Goal: Book appointment/travel/reservation

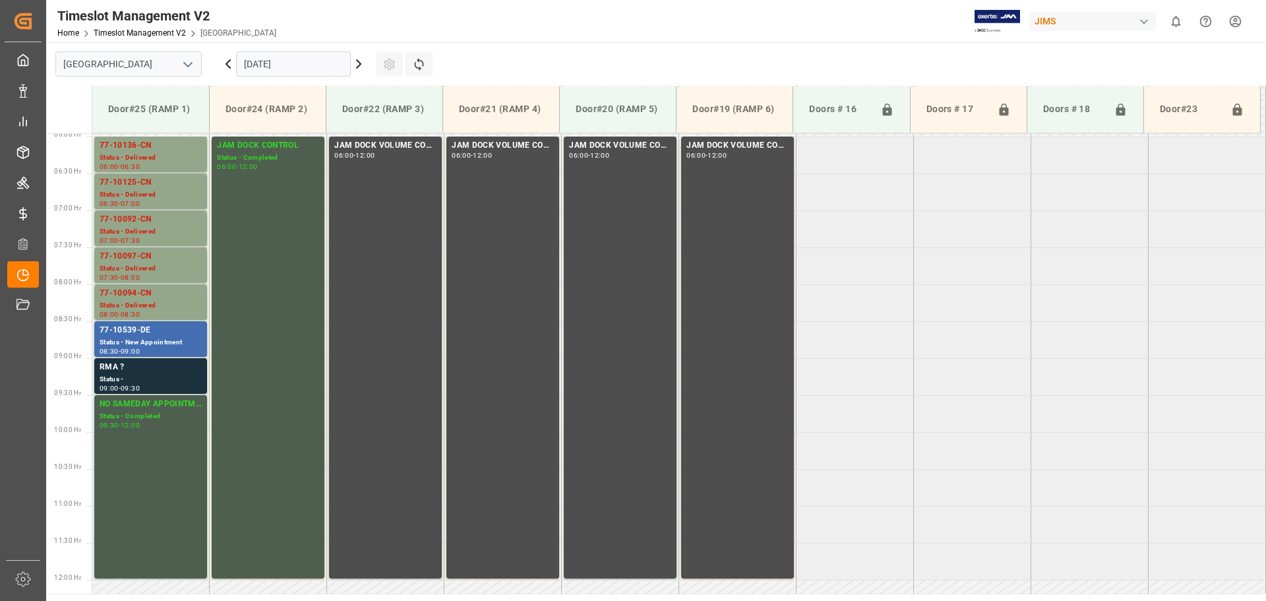
scroll to position [509, 0]
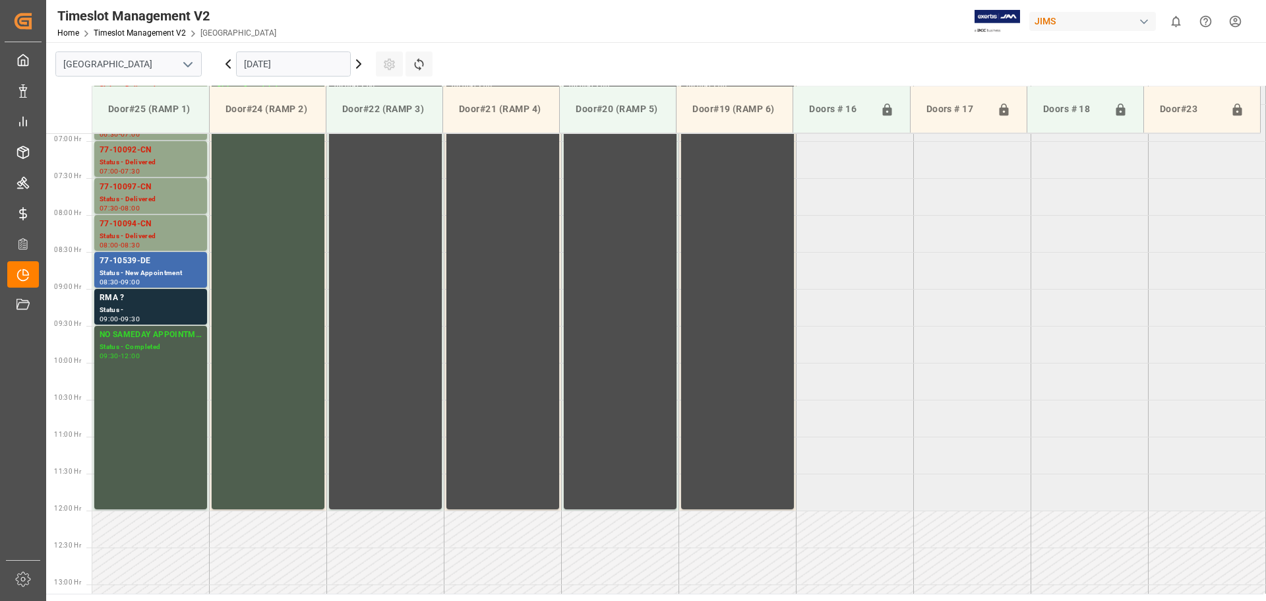
click at [291, 59] on input "[DATE]" at bounding box center [293, 63] width 115 height 25
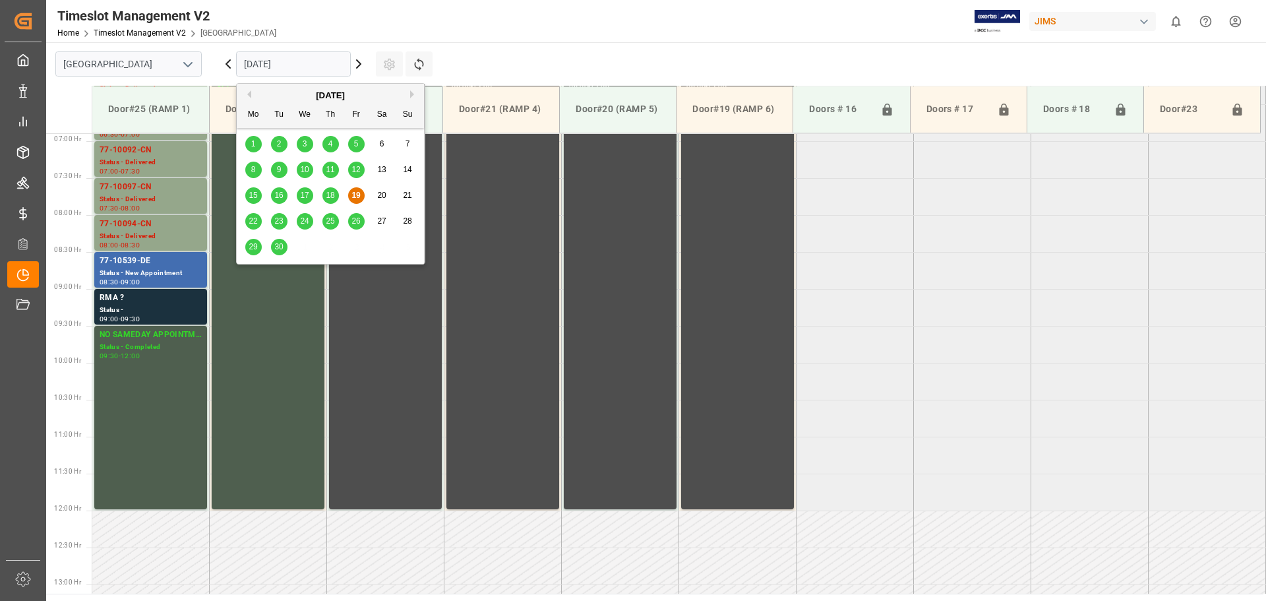
click at [251, 213] on div "22" at bounding box center [253, 221] width 16 height 16
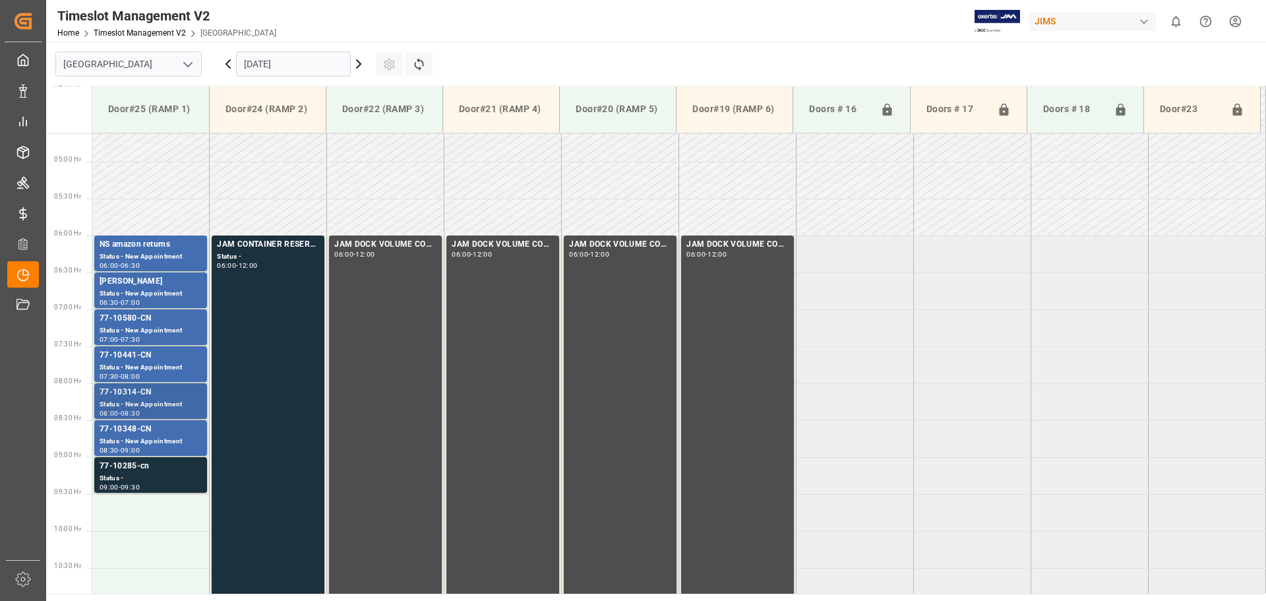
scroll to position [311, 0]
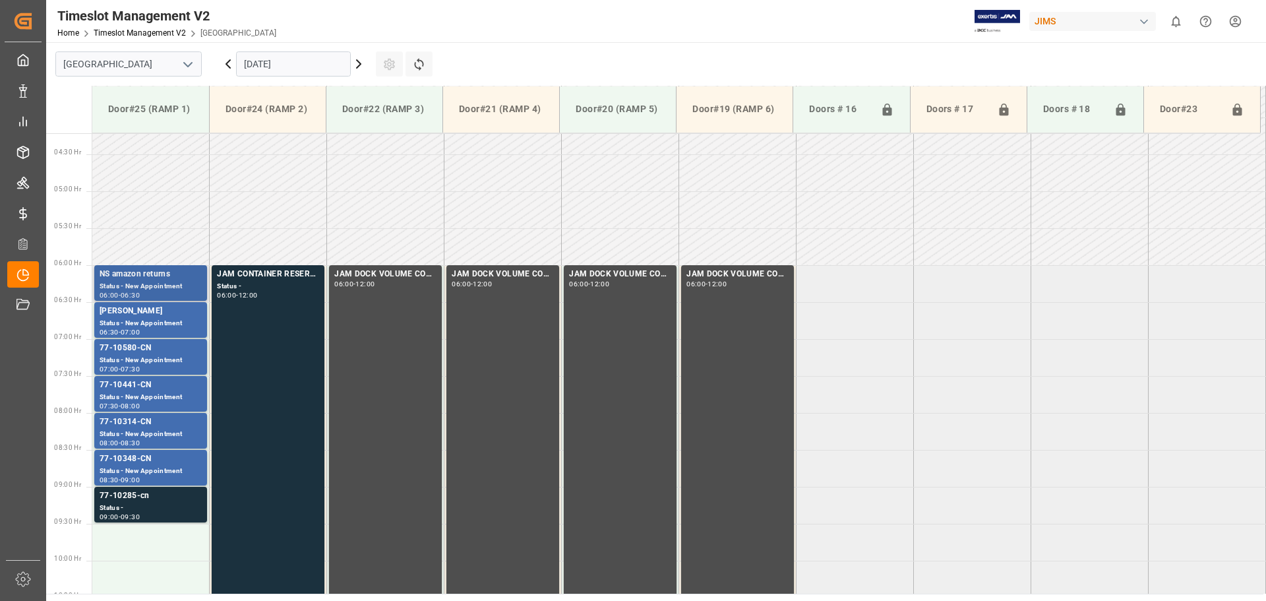
click at [150, 281] on div "Status - New Appointment" at bounding box center [151, 286] width 102 height 11
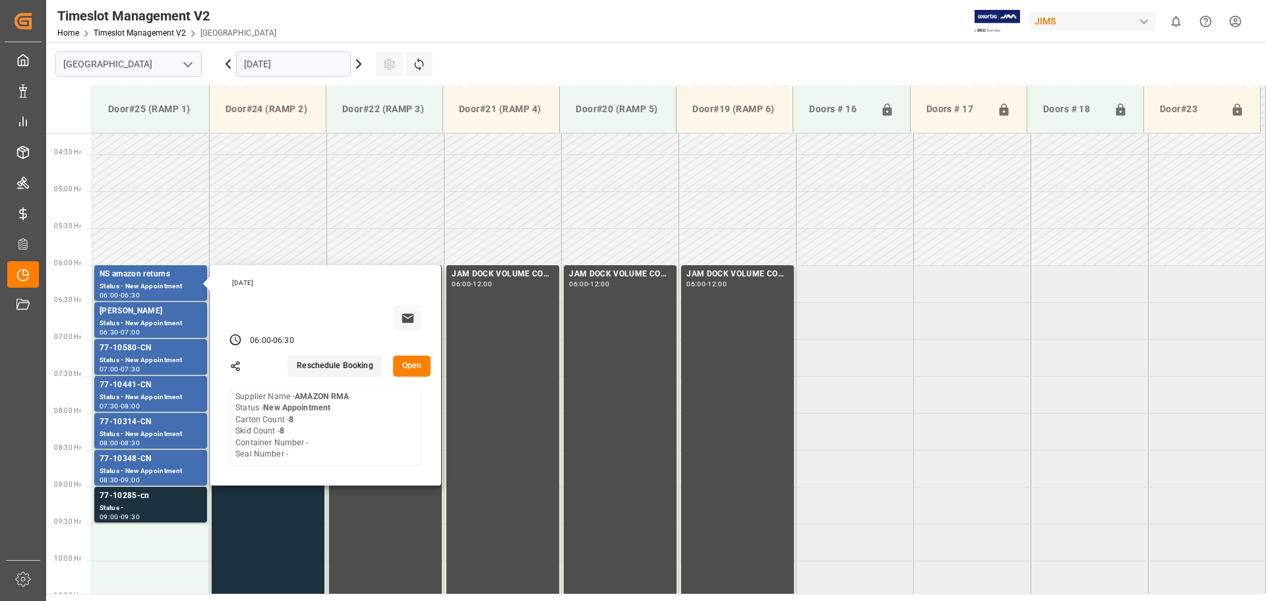
click at [410, 367] on button "Open" at bounding box center [412, 365] width 38 height 21
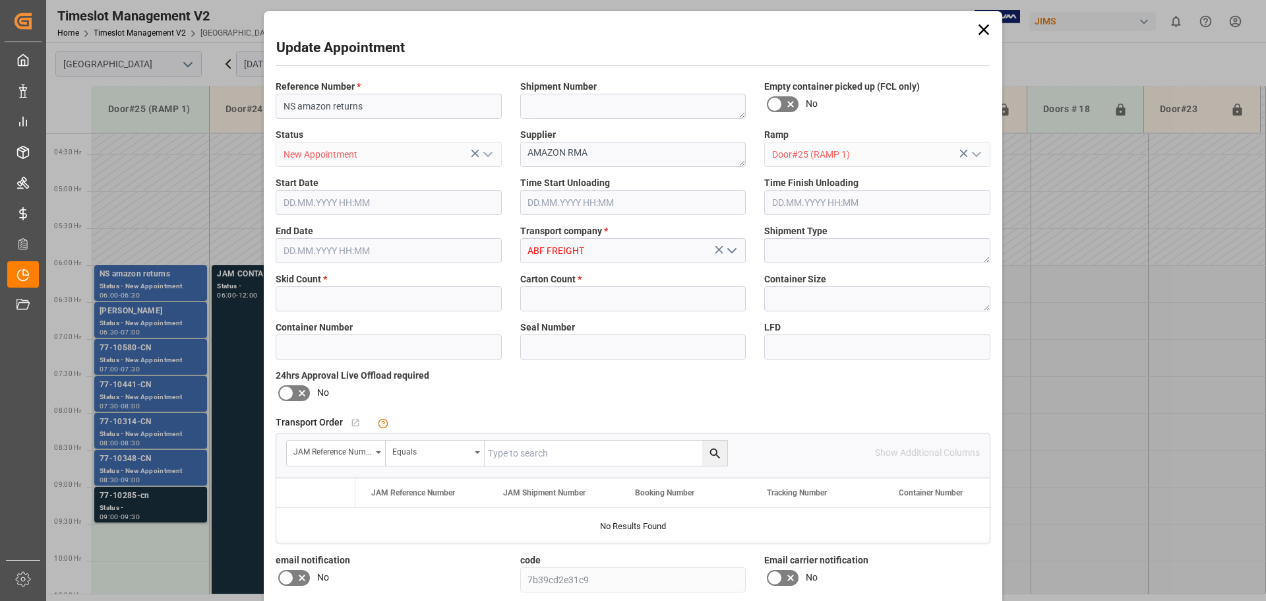
type input "8"
type input "[DATE] 06:00"
type input "[DATE] 06:30"
type input "[DATE] 17:28"
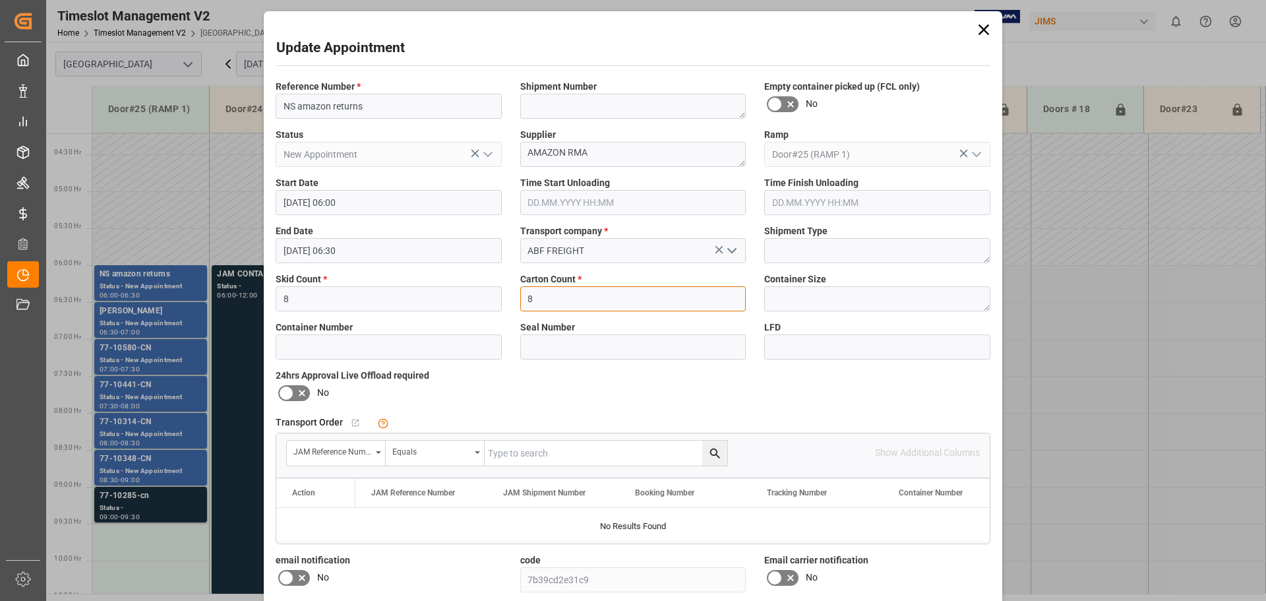
drag, startPoint x: 545, startPoint y: 306, endPoint x: 499, endPoint y: 298, distance: 46.2
click at [499, 298] on div "Reference Number * NS amazon returns Shipment Number Empty container picked up …" at bounding box center [632, 384] width 733 height 618
type input "6"
drag, startPoint x: 328, startPoint y: 301, endPoint x: 216, endPoint y: 297, distance: 112.8
click at [216, 297] on div "Update Appointment Reference Number * NS amazon returns Shipment Number Empty c…" at bounding box center [633, 300] width 1266 height 601
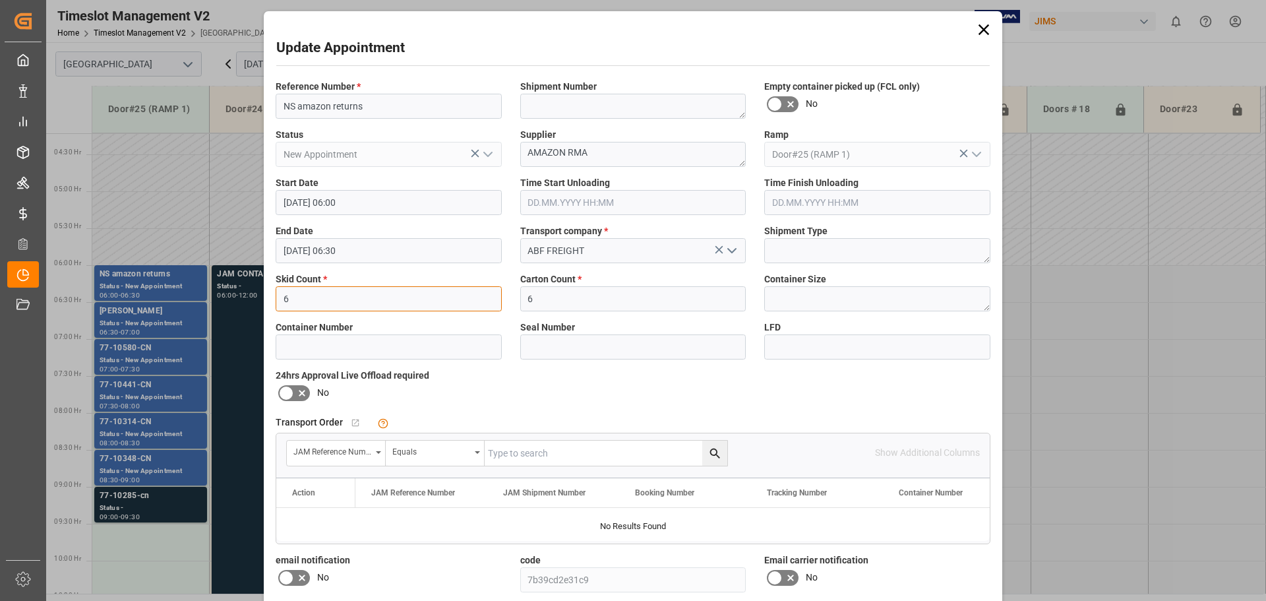
scroll to position [155, 0]
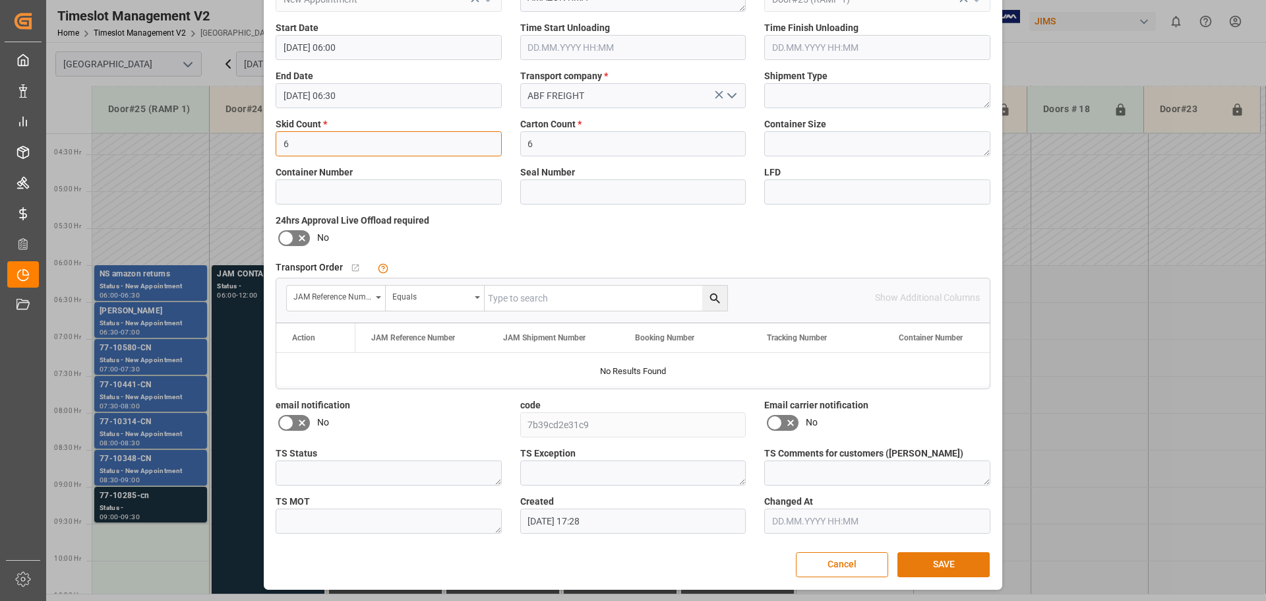
type input "6"
click at [949, 566] on button "SAVE" at bounding box center [943, 564] width 92 height 25
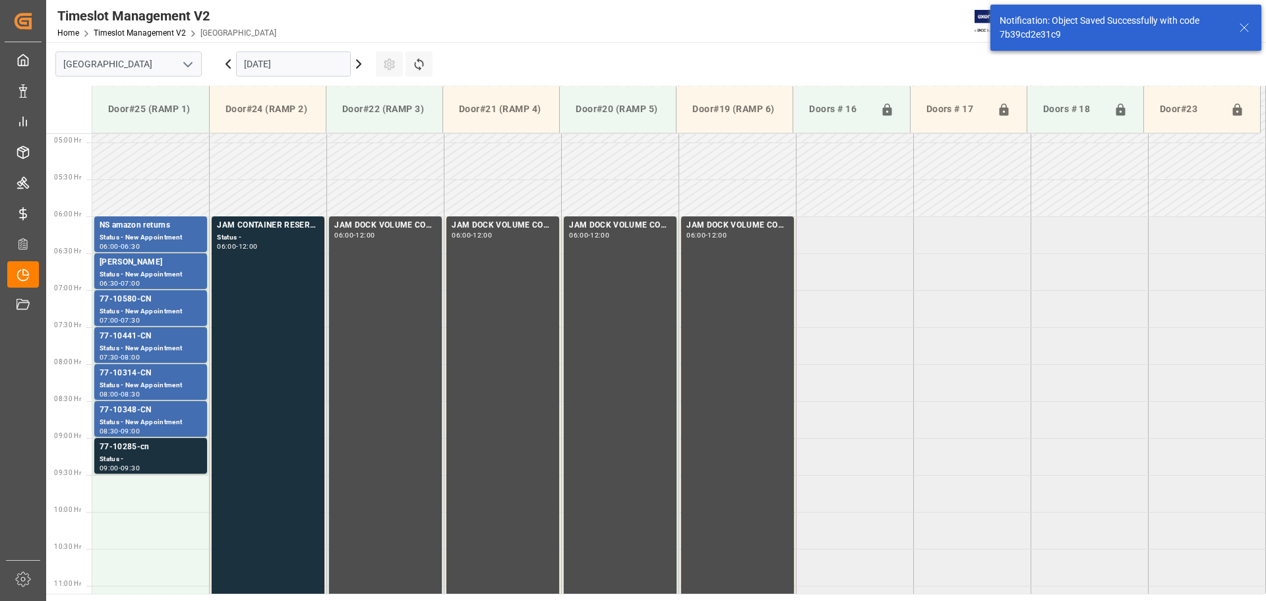
scroll to position [361, 0]
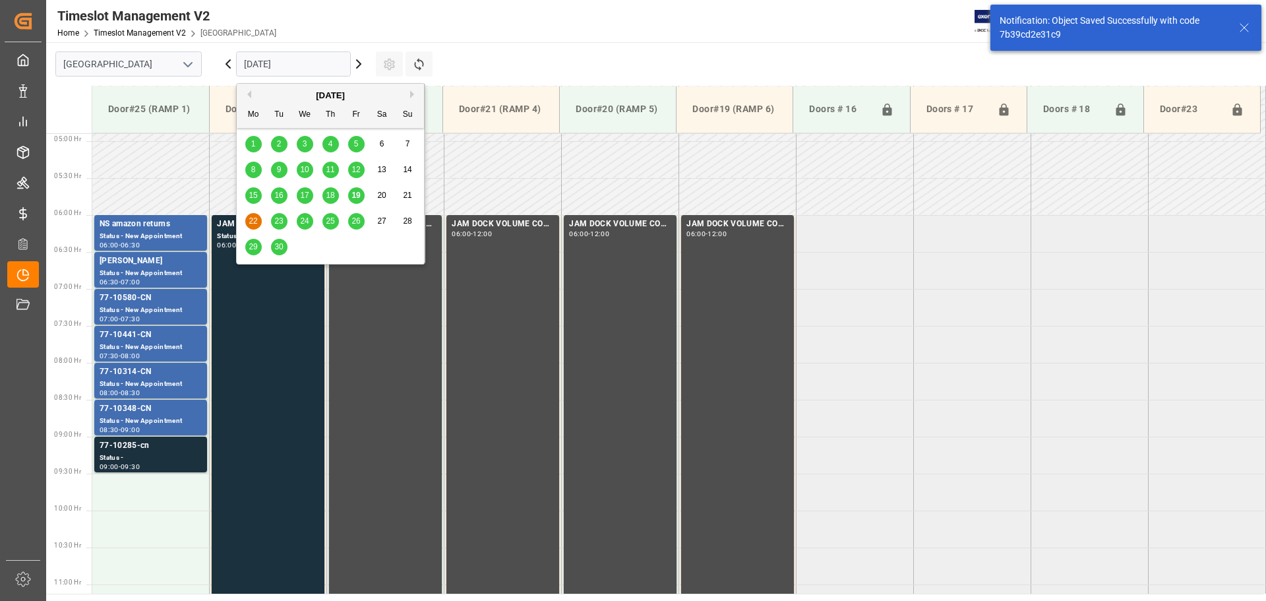
click at [326, 71] on input "[DATE]" at bounding box center [293, 63] width 115 height 25
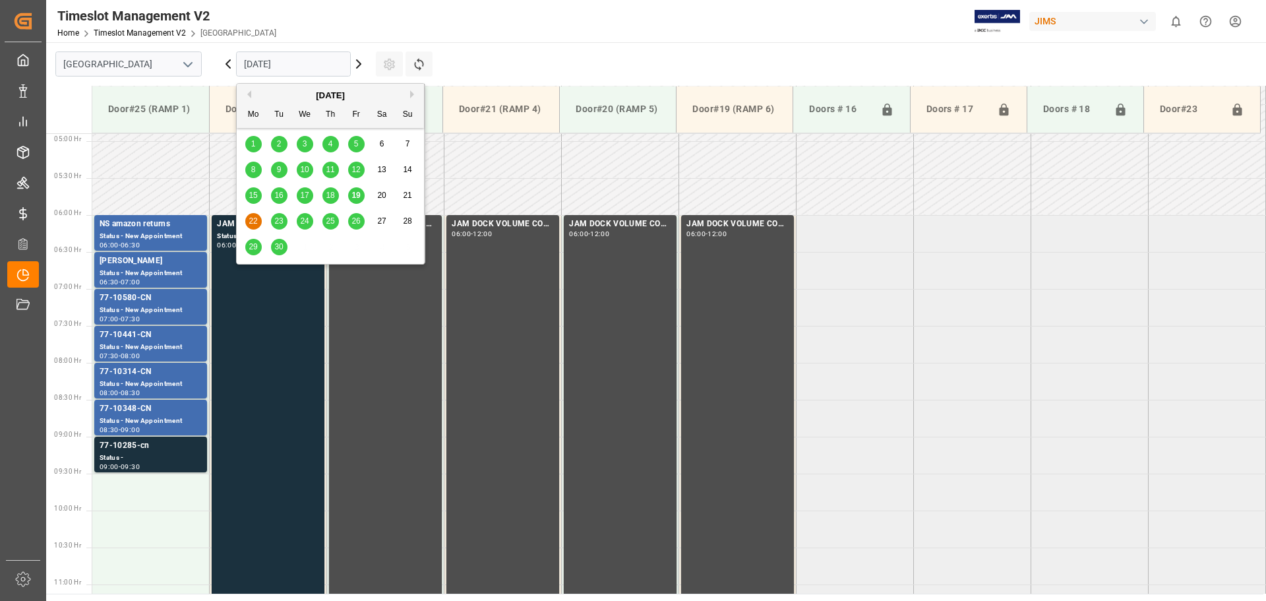
click at [253, 247] on span "29" at bounding box center [253, 246] width 9 height 9
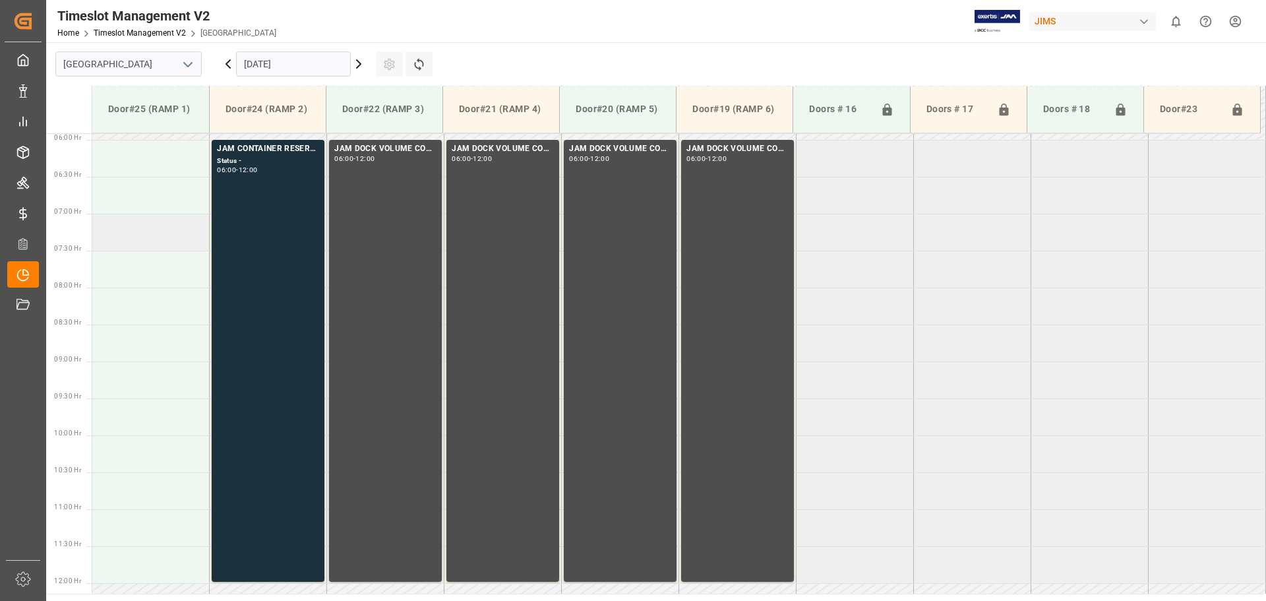
scroll to position [575, 0]
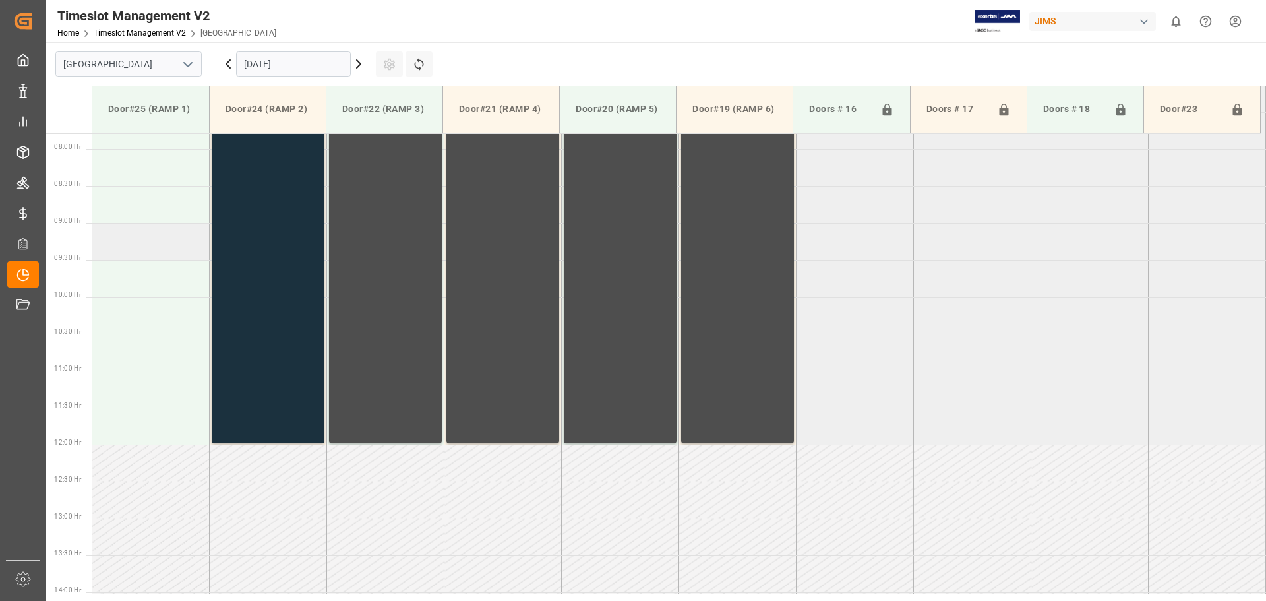
click at [136, 245] on td at bounding box center [150, 241] width 117 height 37
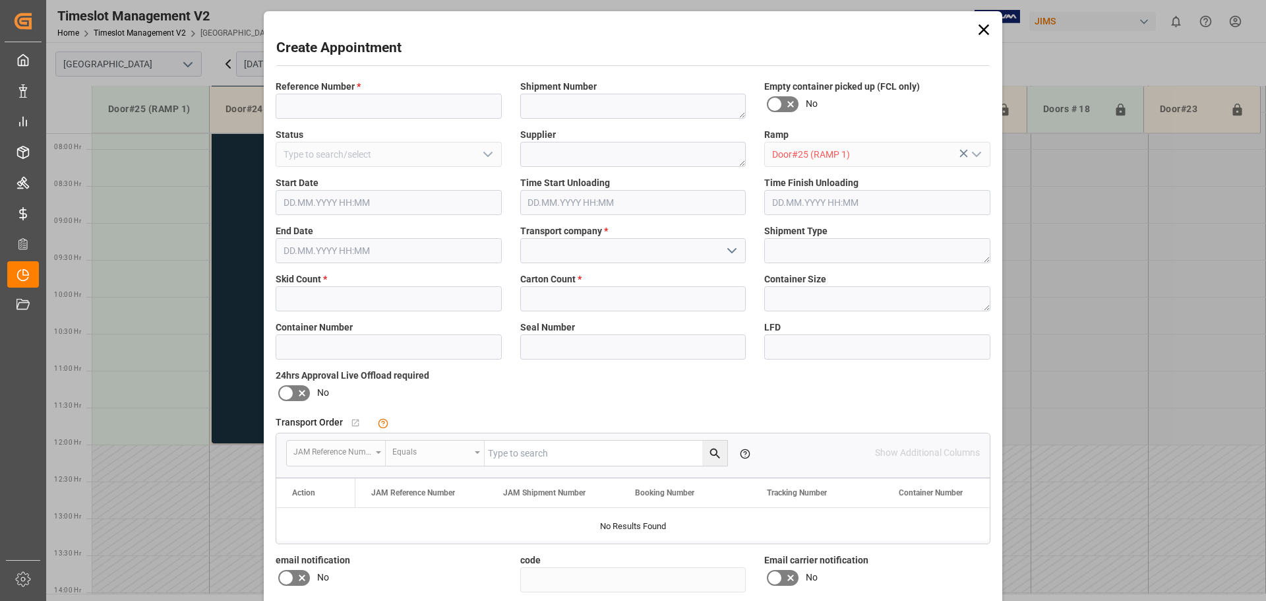
type input "[DATE] 09:00"
type input "[DATE] 09:30"
click at [362, 100] on input at bounding box center [389, 106] width 226 height 25
type input "NS amazon returns"
click at [727, 248] on icon "open menu" at bounding box center [732, 251] width 16 height 16
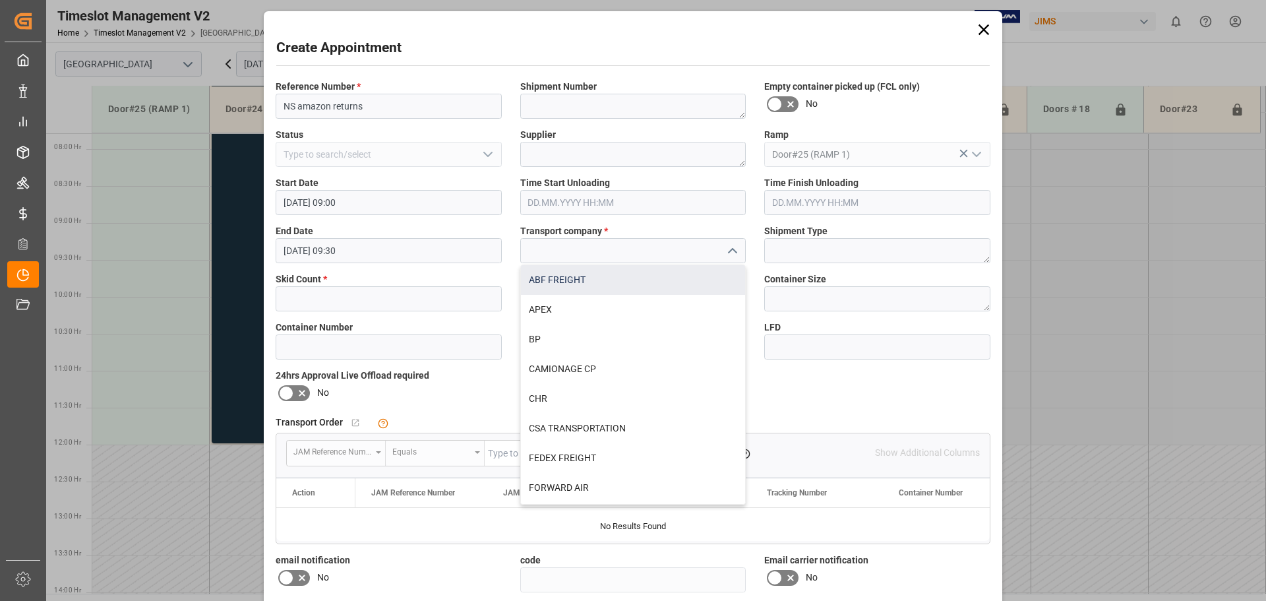
click at [532, 281] on div "ABF FREIGHT" at bounding box center [633, 280] width 225 height 30
type input "ABF FREIGHT"
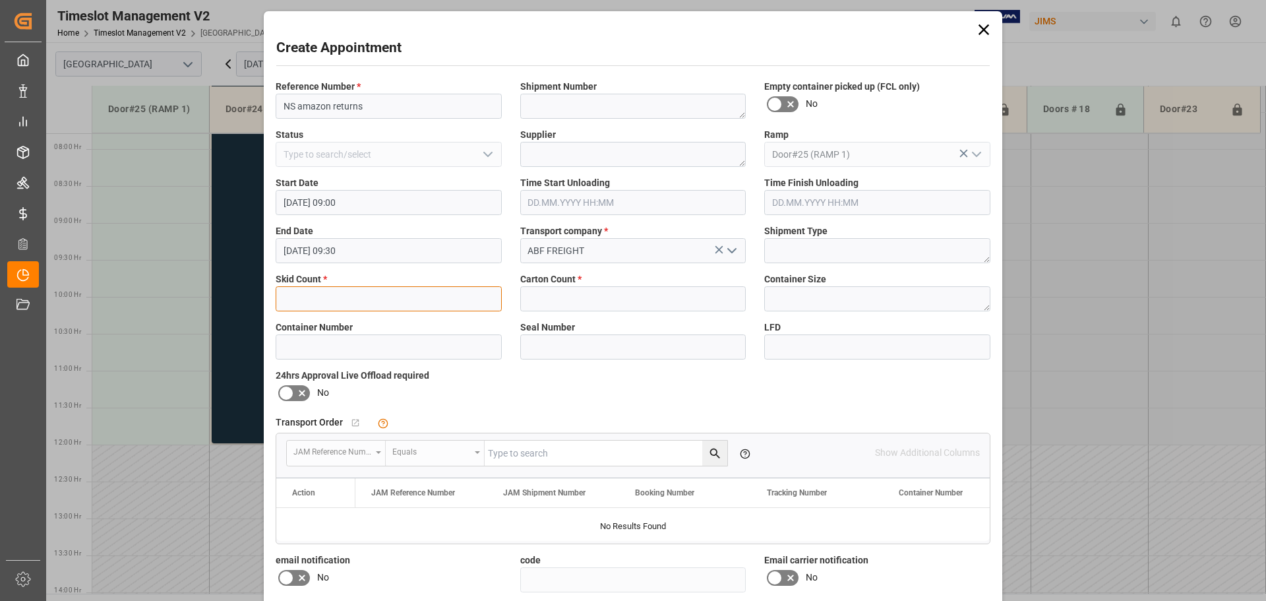
click at [343, 302] on input "text" at bounding box center [389, 298] width 226 height 25
type input "2"
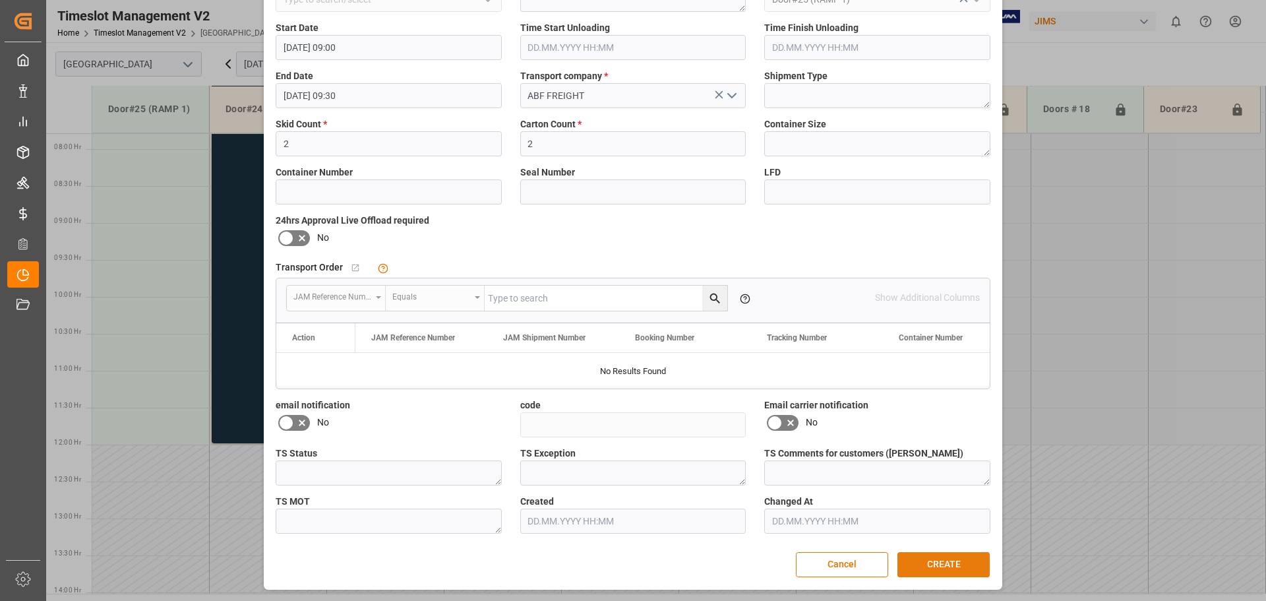
click at [953, 564] on button "CREATE" at bounding box center [943, 564] width 92 height 25
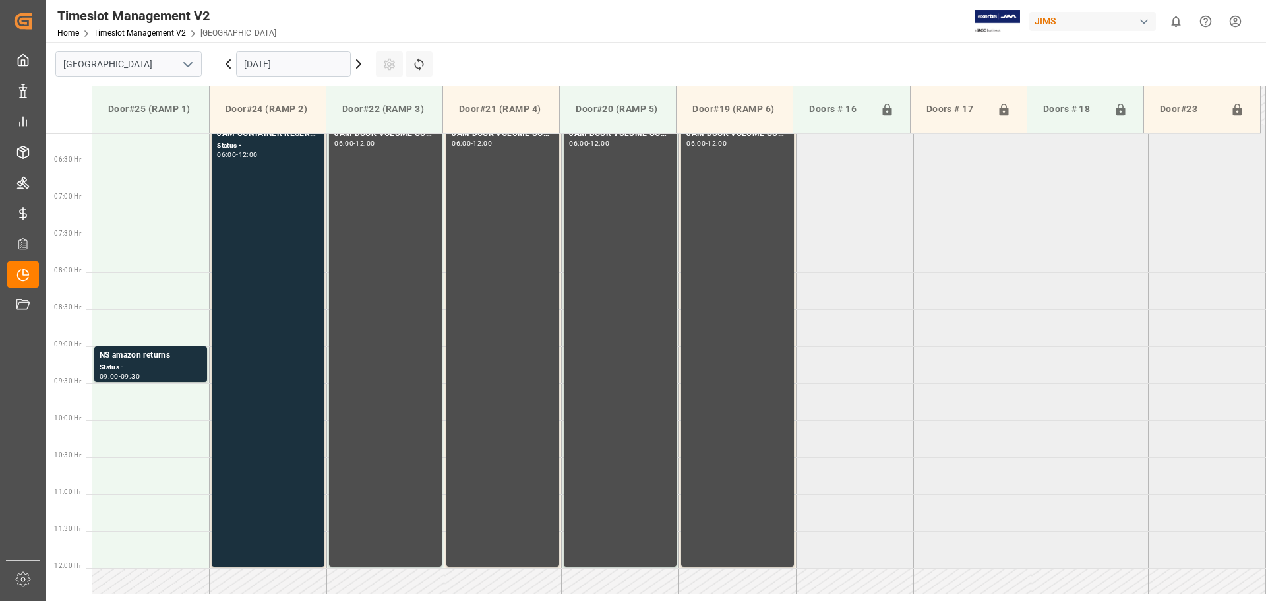
scroll to position [187, 0]
